Goal: Task Accomplishment & Management: Complete application form

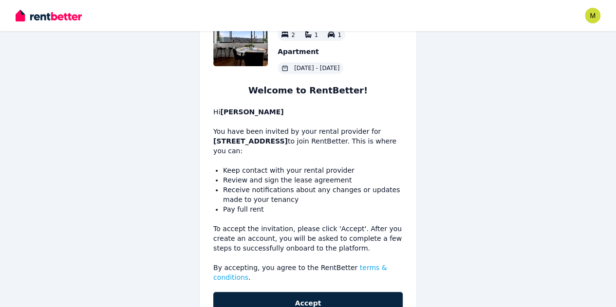
scroll to position [56, 0]
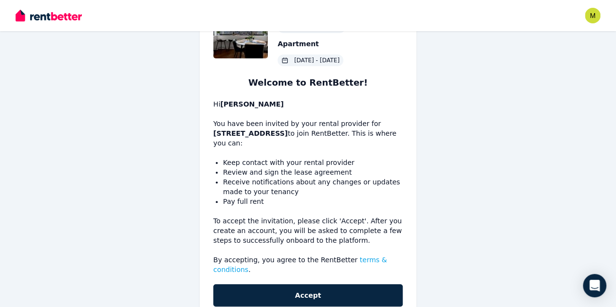
scroll to position [77, 0]
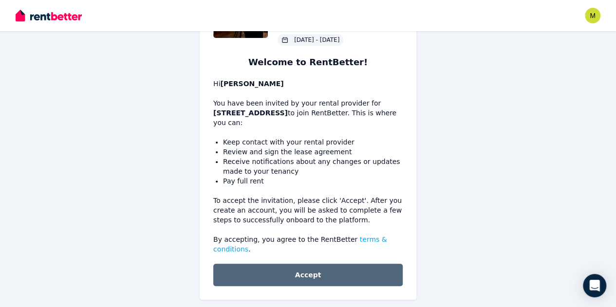
click at [317, 267] on button "Accept" at bounding box center [307, 275] width 189 height 22
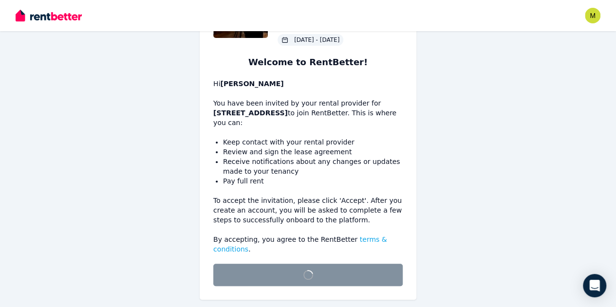
scroll to position [64, 0]
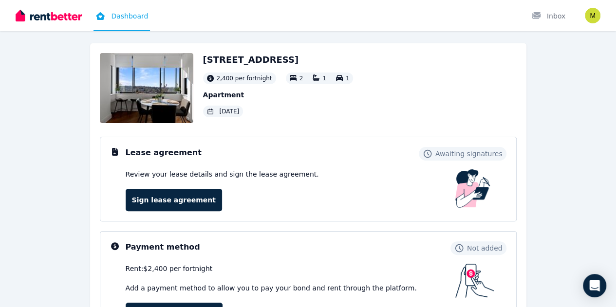
scroll to position [41, 0]
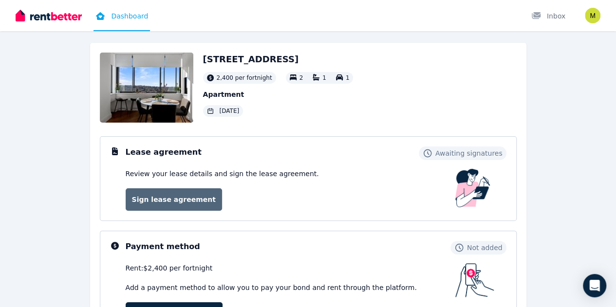
click at [173, 197] on link "Sign lease agreement" at bounding box center [174, 199] width 96 height 22
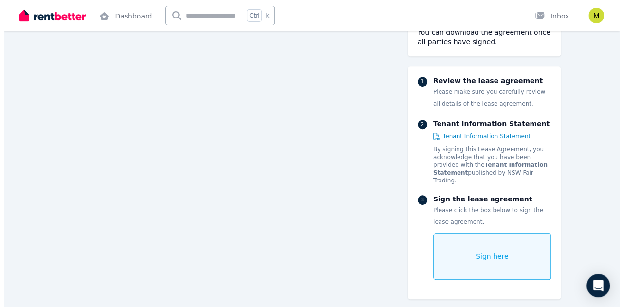
scroll to position [4130, 0]
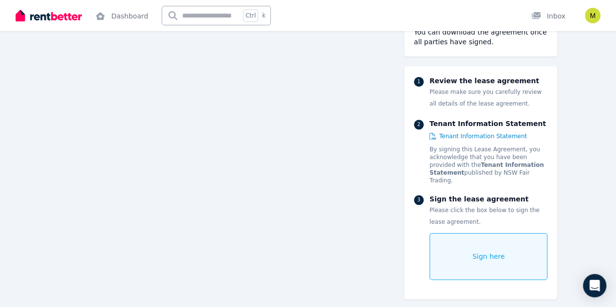
click at [494, 233] on div "Sign here" at bounding box center [489, 256] width 118 height 47
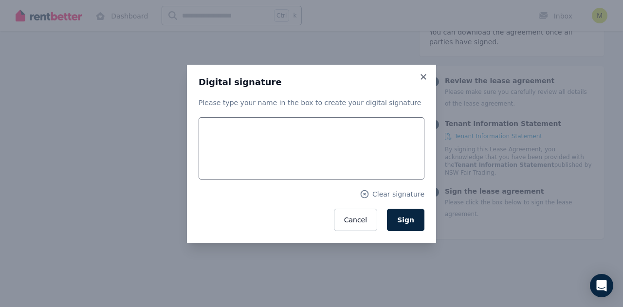
scroll to position [4137, 0]
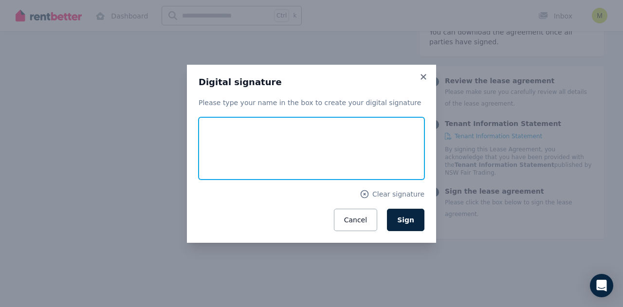
drag, startPoint x: 275, startPoint y: 151, endPoint x: 319, endPoint y: 151, distance: 44.8
click at [319, 151] on input "text" at bounding box center [312, 148] width 226 height 62
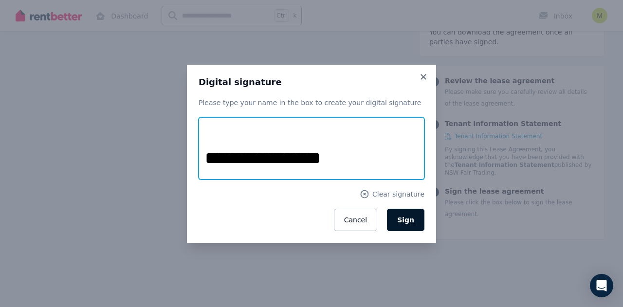
type input "**********"
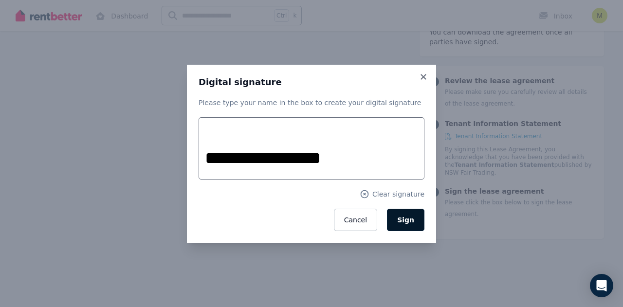
click at [409, 219] on span "Sign" at bounding box center [405, 220] width 17 height 8
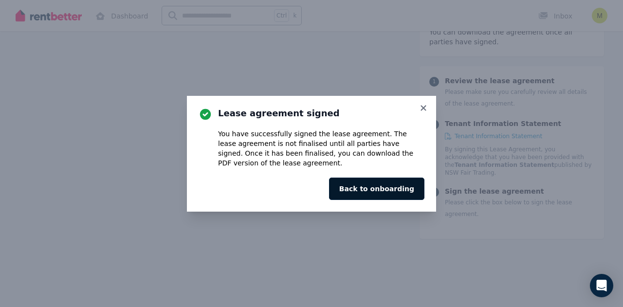
click at [383, 191] on button "Back to onboarding" at bounding box center [376, 189] width 95 height 22
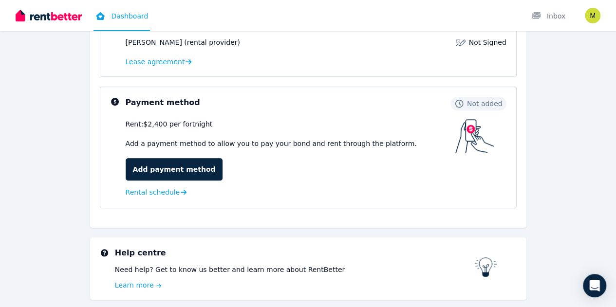
scroll to position [271, 0]
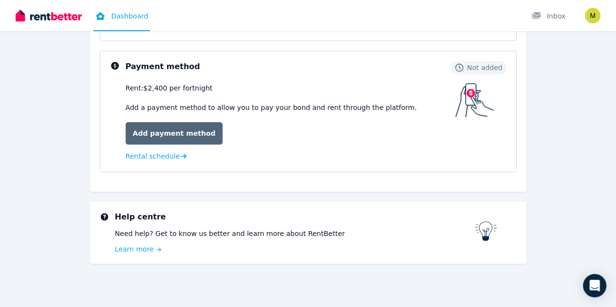
click at [196, 131] on link "Add payment method" at bounding box center [174, 133] width 97 height 22
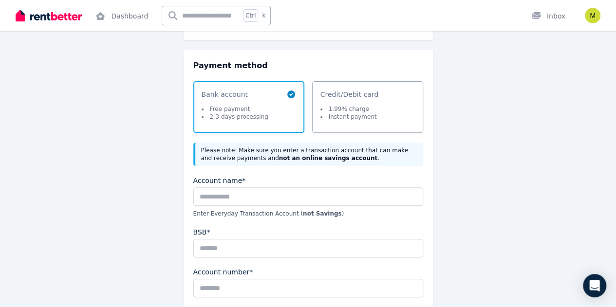
scroll to position [101, 0]
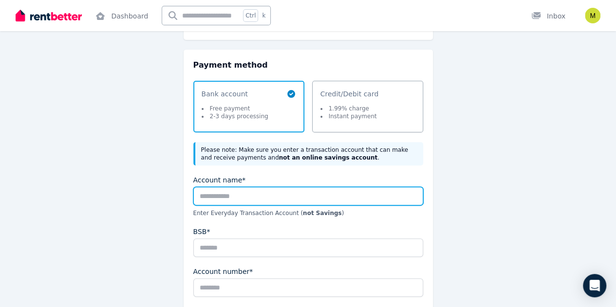
click at [235, 194] on input "Account name*" at bounding box center [308, 196] width 230 height 19
click at [235, 194] on input "*" at bounding box center [308, 196] width 230 height 19
type input "**********"
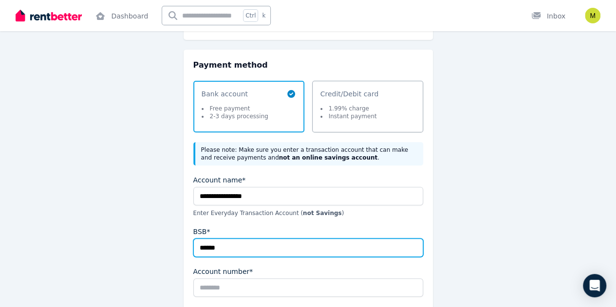
type input "******"
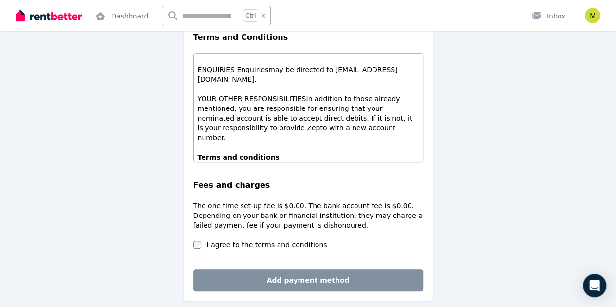
scroll to position [386, 0]
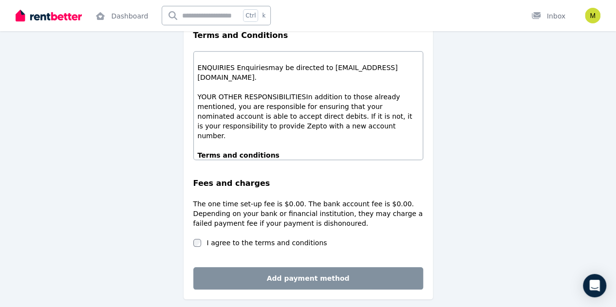
type input "********"
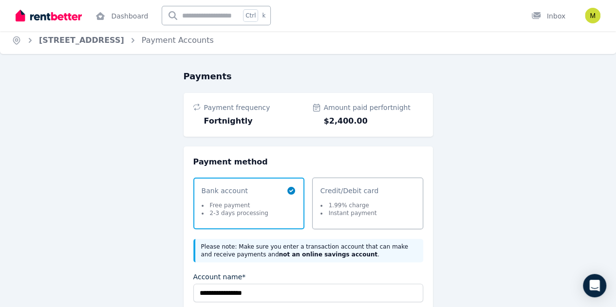
scroll to position [421, 0]
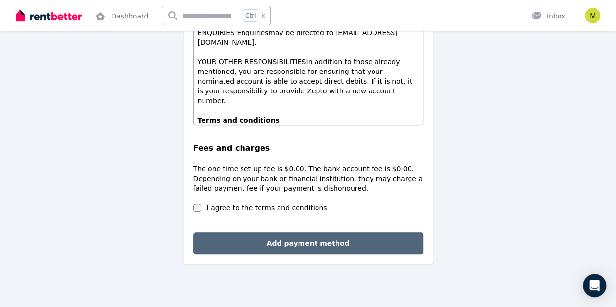
click at [280, 251] on button "Add payment method" at bounding box center [308, 243] width 230 height 22
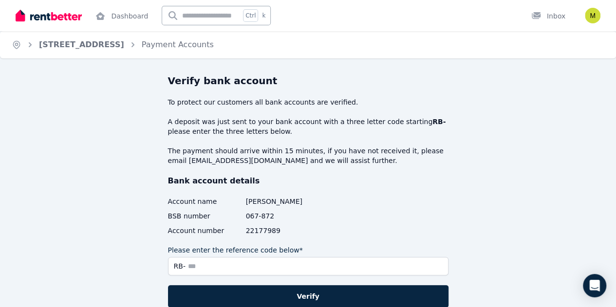
scroll to position [77, 0]
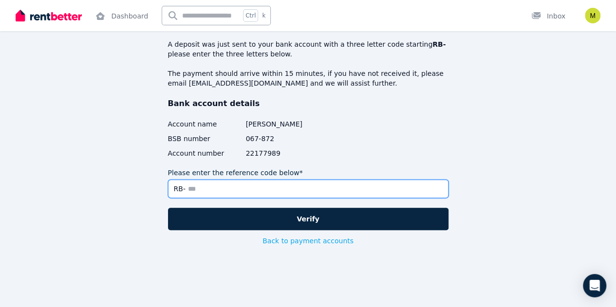
click at [205, 194] on input "Please enter the reference code below*" at bounding box center [308, 189] width 281 height 19
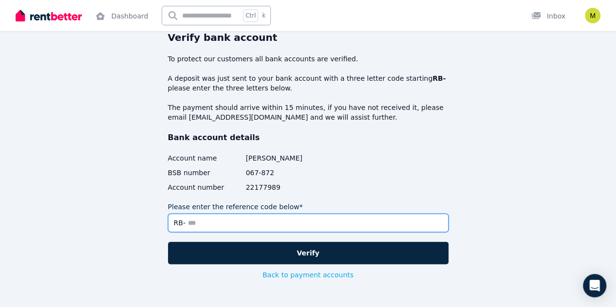
scroll to position [43, 0]
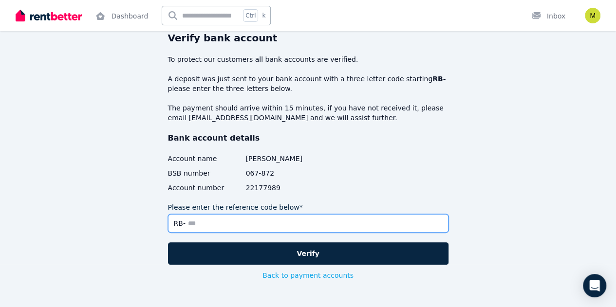
click at [223, 223] on input "Please enter the reference code below*" at bounding box center [308, 223] width 281 height 19
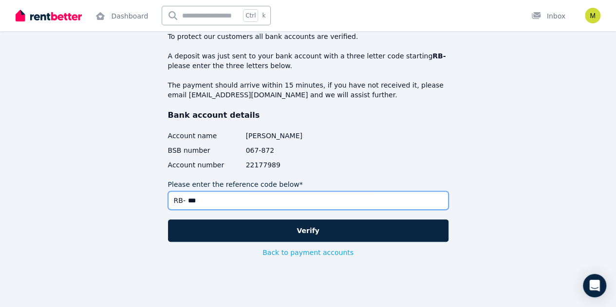
scroll to position [66, 0]
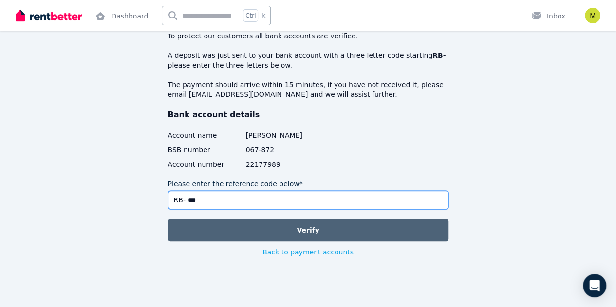
type input "***"
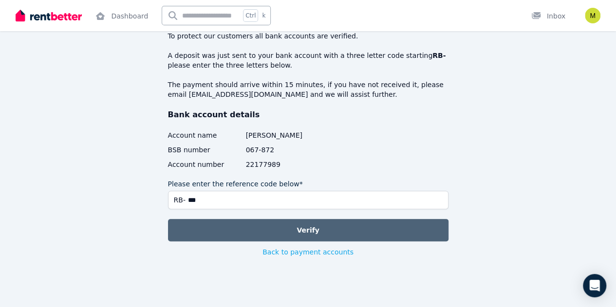
click at [202, 231] on button "Verify" at bounding box center [308, 230] width 281 height 22
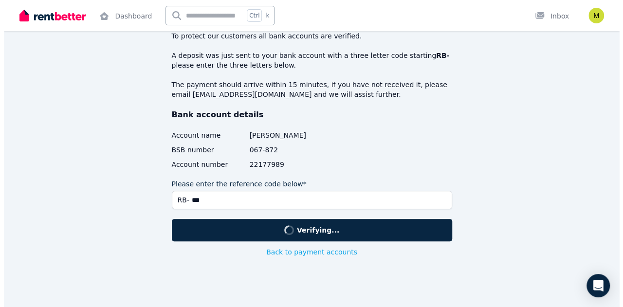
scroll to position [0, 0]
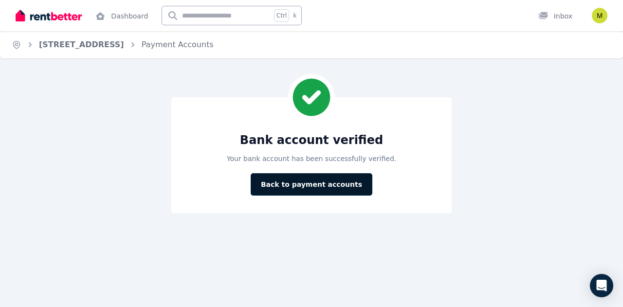
click at [287, 185] on button "Back to payment accounts" at bounding box center [312, 184] width 122 height 22
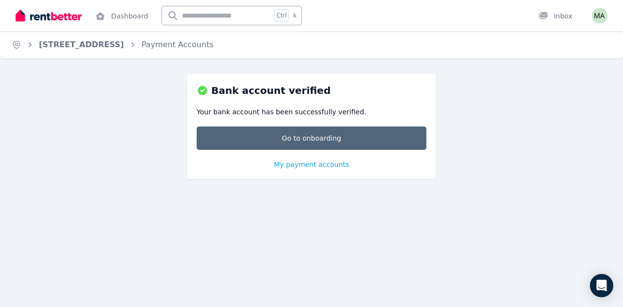
click at [294, 137] on link "Go to onboarding" at bounding box center [312, 138] width 230 height 23
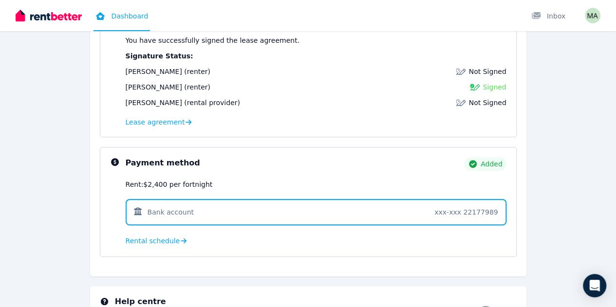
scroll to position [259, 0]
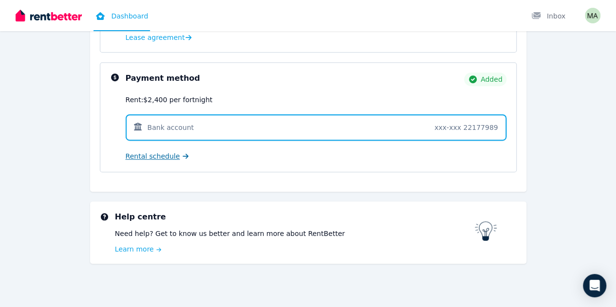
click at [149, 157] on span "Rental schedule" at bounding box center [153, 156] width 55 height 10
